Goal: Task Accomplishment & Management: Use online tool/utility

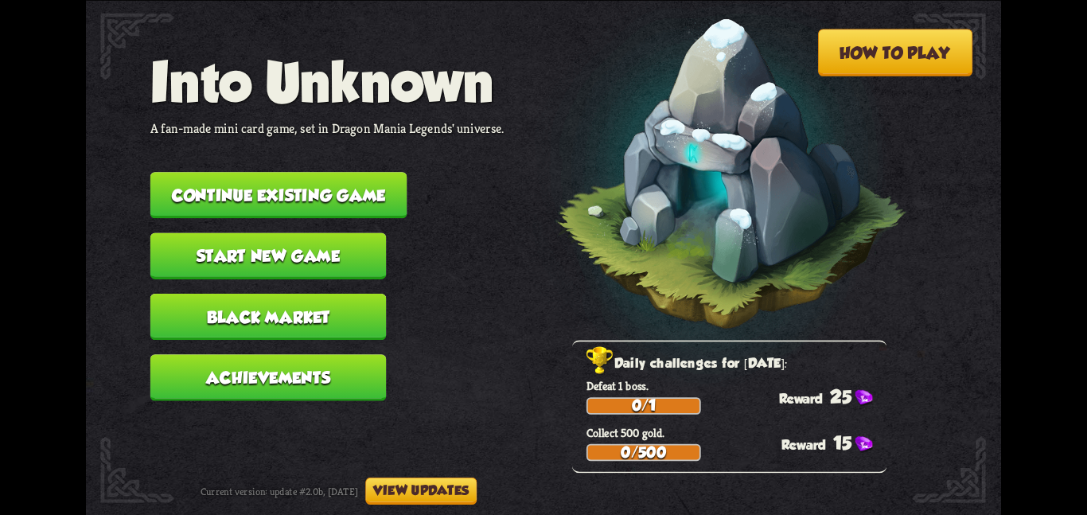
click at [342, 189] on button "Continue existing game" at bounding box center [278, 195] width 257 height 46
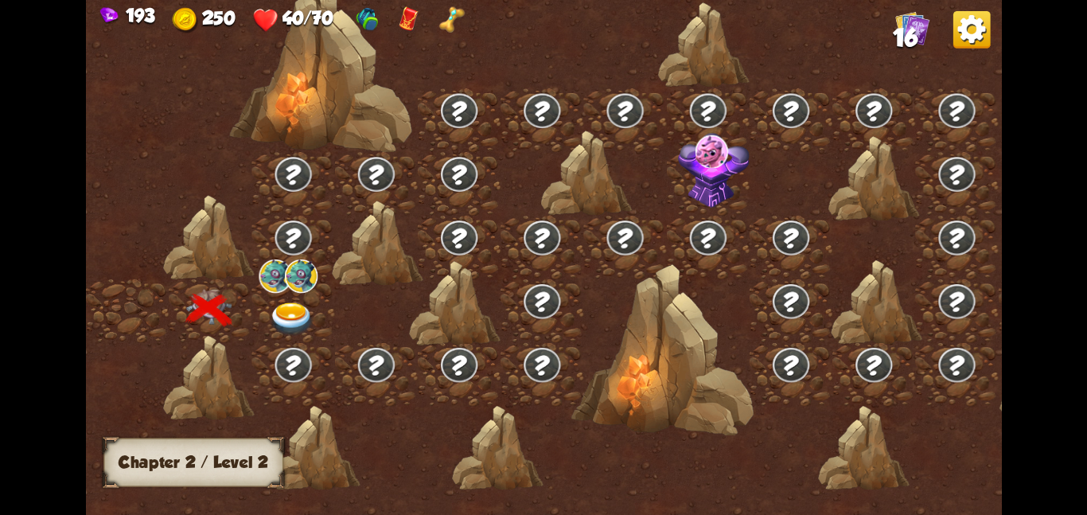
click at [292, 303] on img at bounding box center [292, 317] width 46 height 33
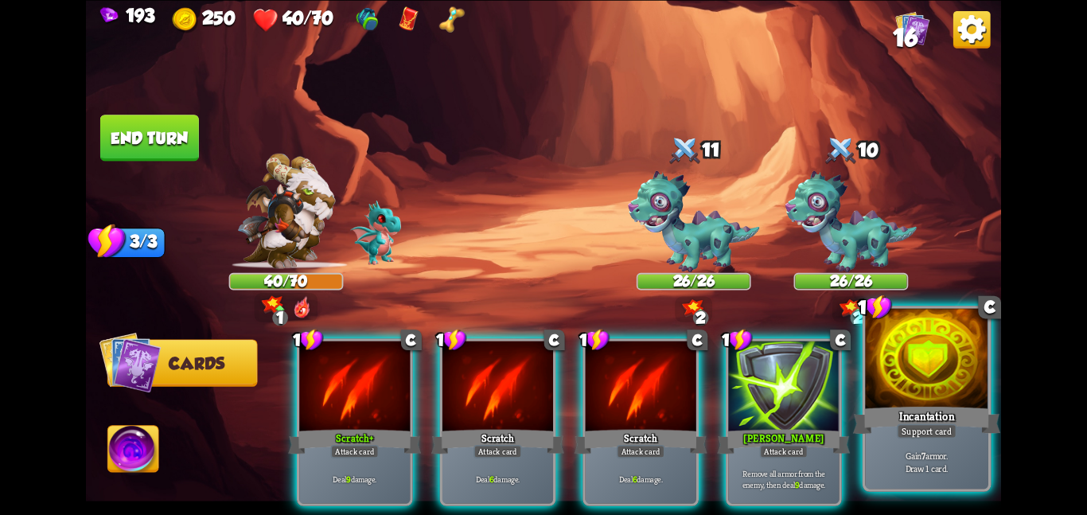
click at [917, 436] on div "Support card" at bounding box center [927, 430] width 60 height 15
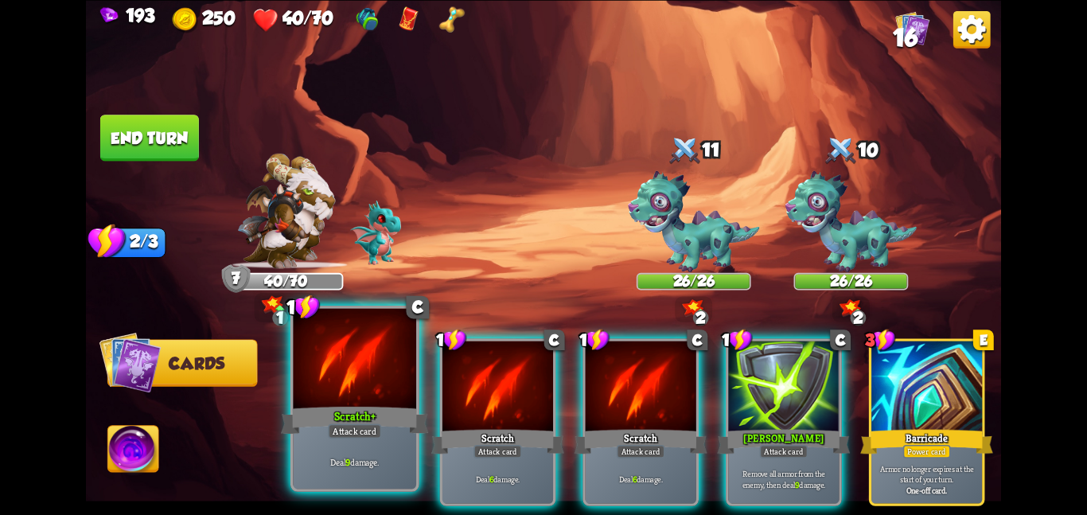
click at [402, 400] on div at bounding box center [354, 359] width 123 height 103
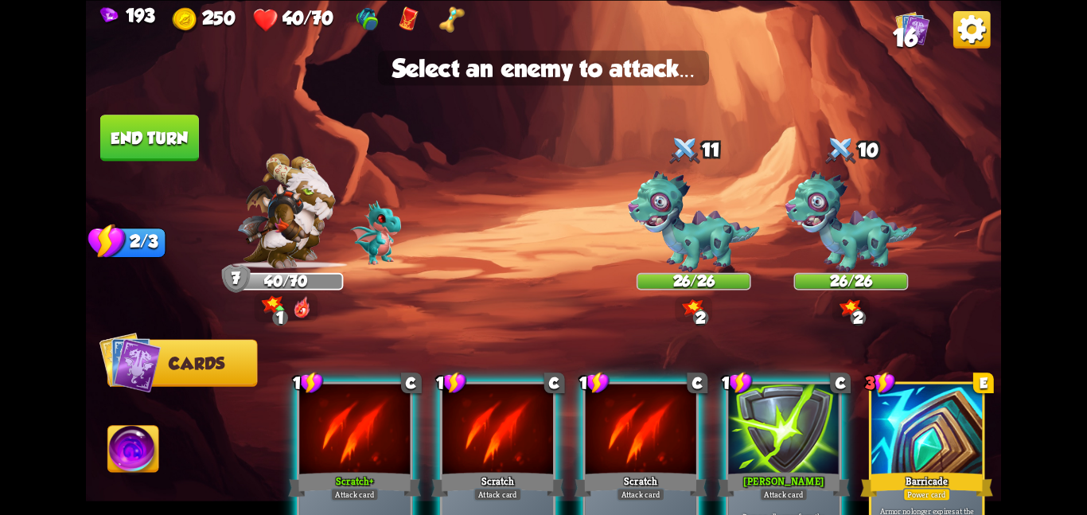
click at [402, 400] on div at bounding box center [354, 429] width 111 height 93
drag, startPoint x: 402, startPoint y: 400, endPoint x: 719, endPoint y: 216, distance: 367.2
click at [719, 216] on div "Select an enemy to attack... You don't have enough stamina to play that card...…" at bounding box center [543, 257] width 915 height 515
click at [704, 204] on img at bounding box center [693, 221] width 131 height 102
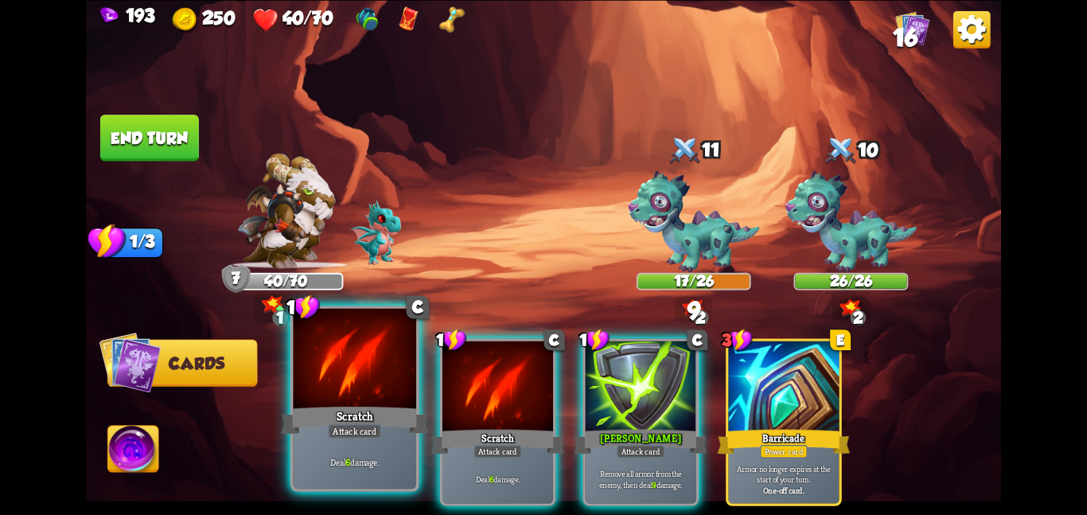
click at [368, 376] on div at bounding box center [354, 359] width 123 height 103
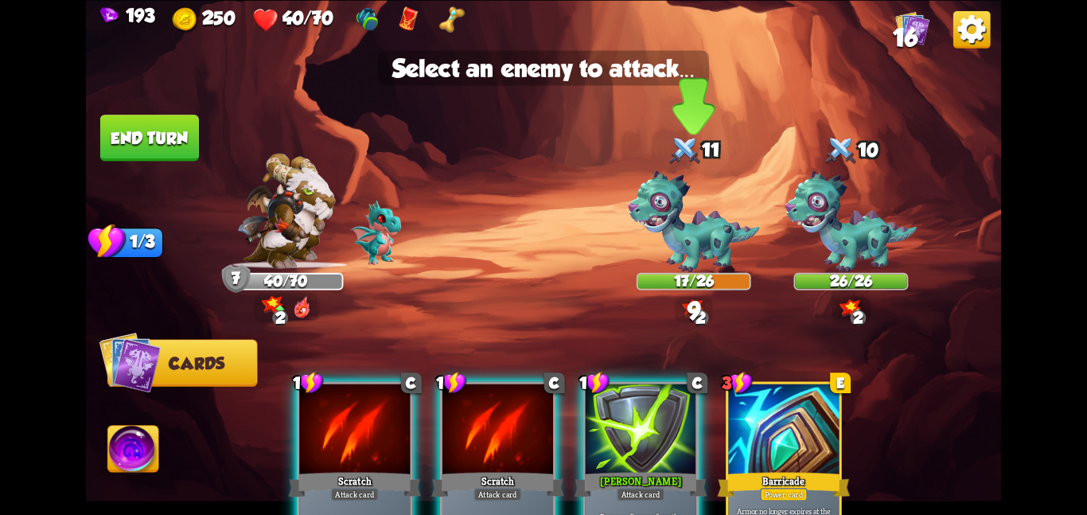
click at [724, 248] on img at bounding box center [693, 221] width 131 height 102
